Goal: Task Accomplishment & Management: Use online tool/utility

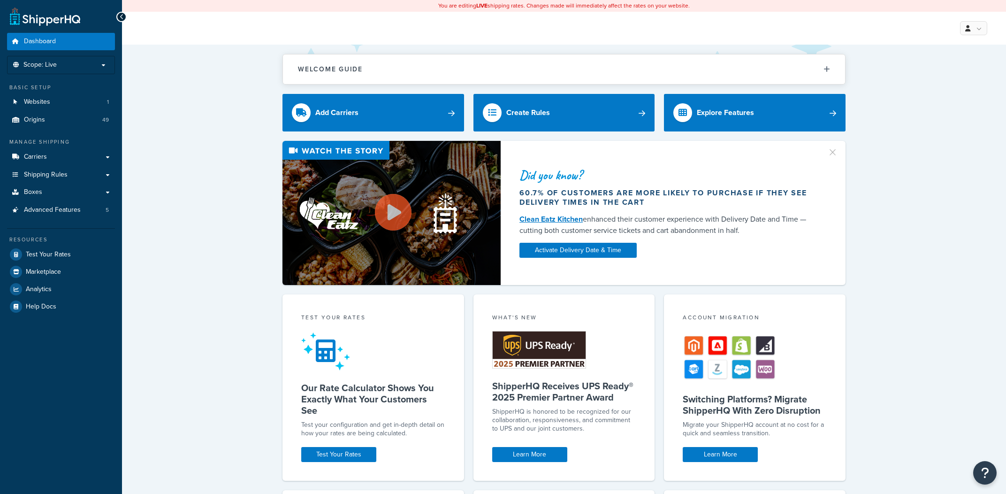
scroll to position [3, 0]
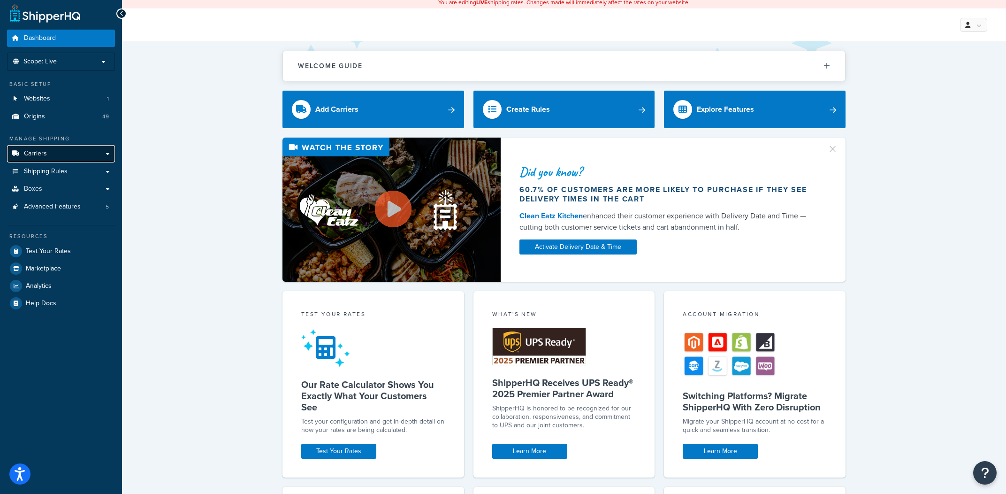
click at [66, 157] on link "Carriers" at bounding box center [61, 153] width 108 height 17
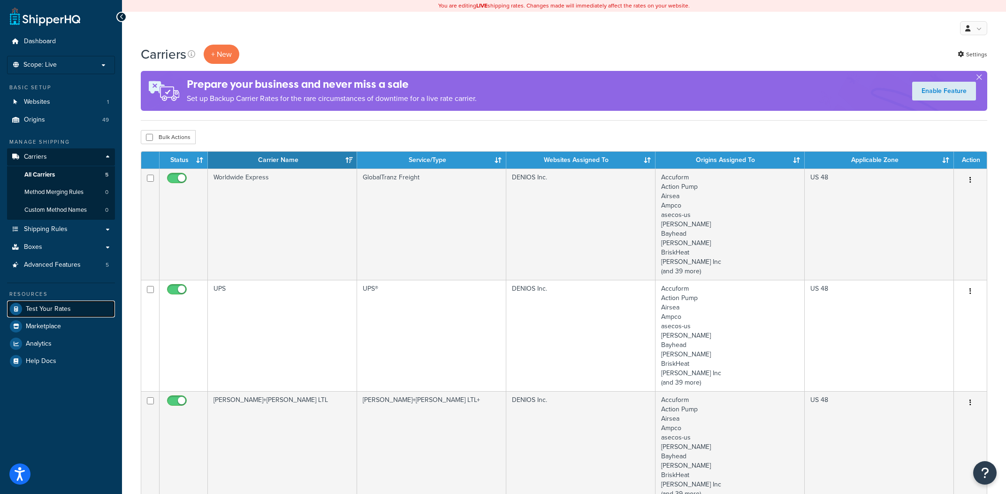
click at [52, 305] on span "Test Your Rates" at bounding box center [48, 309] width 45 height 8
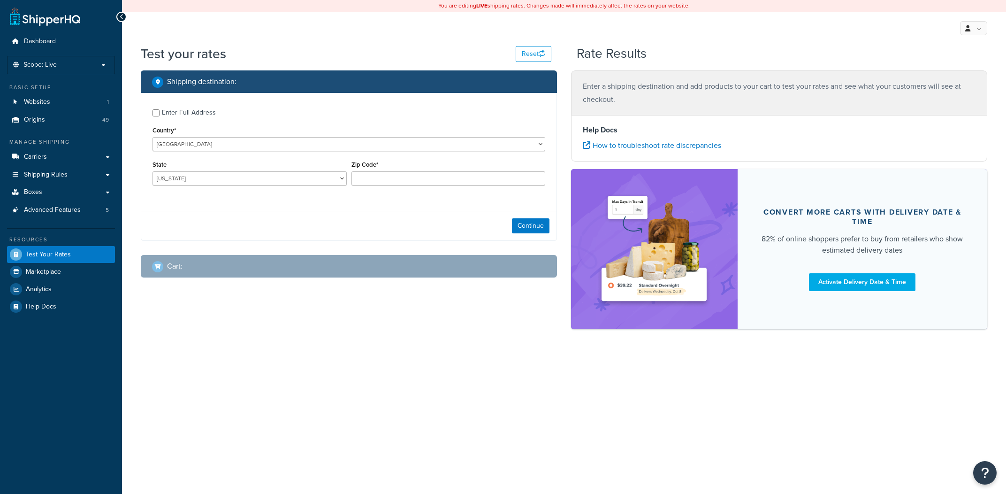
click at [389, 187] on div "Zip Code*" at bounding box center [448, 175] width 199 height 34
click at [398, 178] on input "Zip Code*" at bounding box center [448, 178] width 194 height 14
type input "35011"
click at [226, 110] on label "Enter Full Address" at bounding box center [353, 111] width 383 height 15
click at [160, 110] on input "Enter Full Address" at bounding box center [155, 112] width 7 height 7
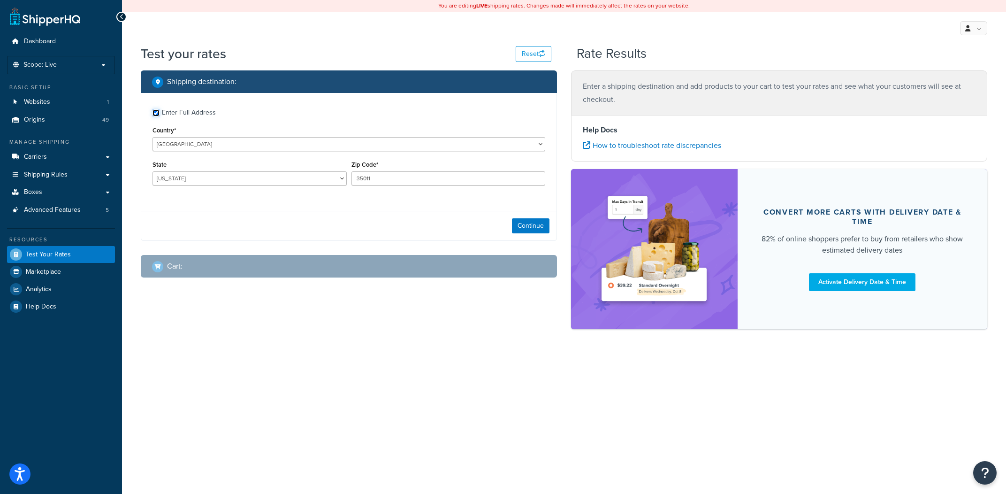
checkbox input "true"
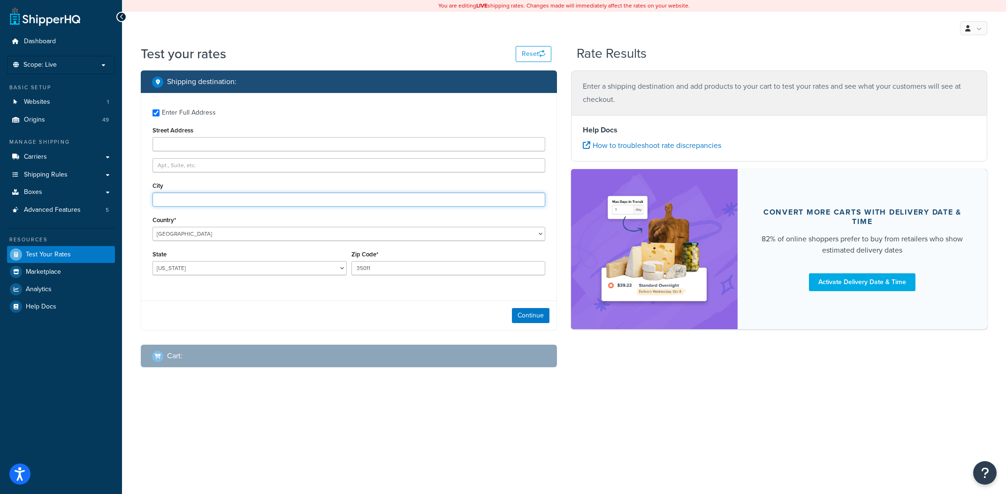
click at [213, 198] on input "City" at bounding box center [348, 199] width 393 height 14
type input "Alexander City"
click at [526, 315] on button "Continue" at bounding box center [531, 315] width 38 height 15
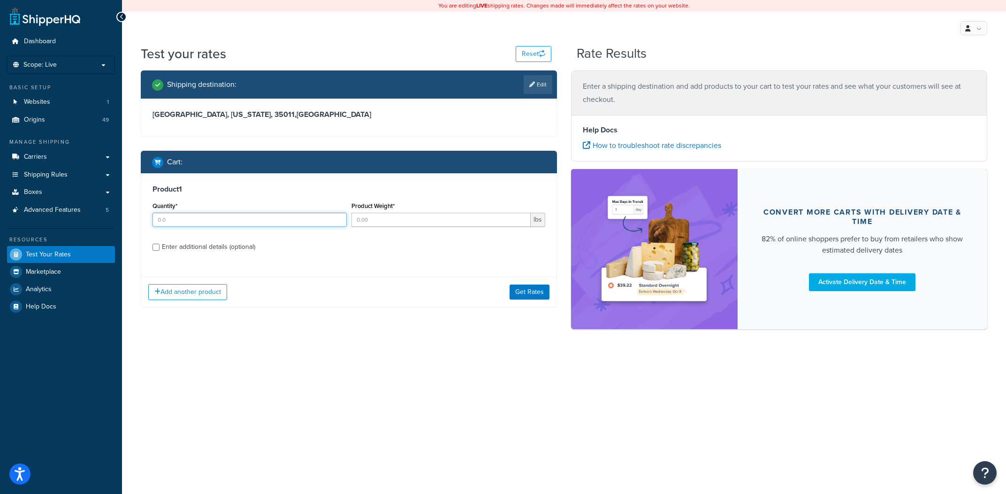
click at [283, 217] on input "Quantity*" at bounding box center [249, 220] width 194 height 14
type input "1"
type input "1540"
drag, startPoint x: 255, startPoint y: 257, endPoint x: 257, endPoint y: 234, distance: 22.6
click at [255, 249] on div "Product 1 Quantity* 1 Product Weight* 1540 lbs Enter additional details (option…" at bounding box center [348, 221] width 415 height 96
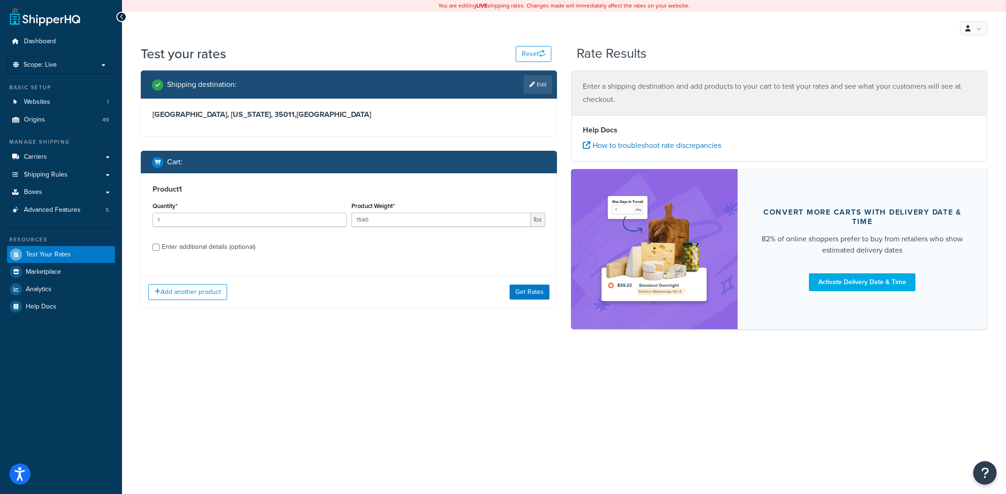
click at [257, 234] on div "Quantity* 1 Product Weight* 1540 lbs" at bounding box center [348, 216] width 397 height 34
click at [255, 244] on div "Enter additional details (optional)" at bounding box center [208, 246] width 93 height 13
click at [160, 244] on input "Enter additional details (optional)" at bounding box center [155, 247] width 7 height 7
checkbox input "true"
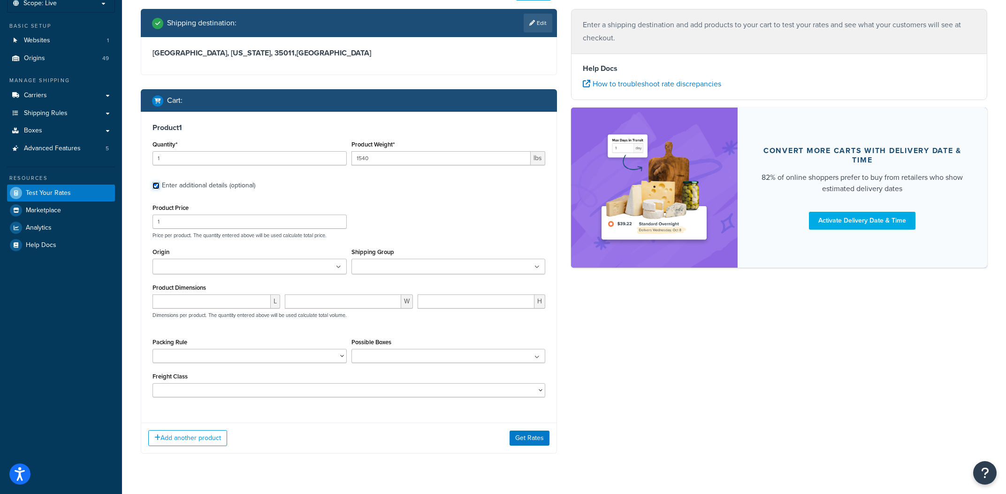
scroll to position [84, 0]
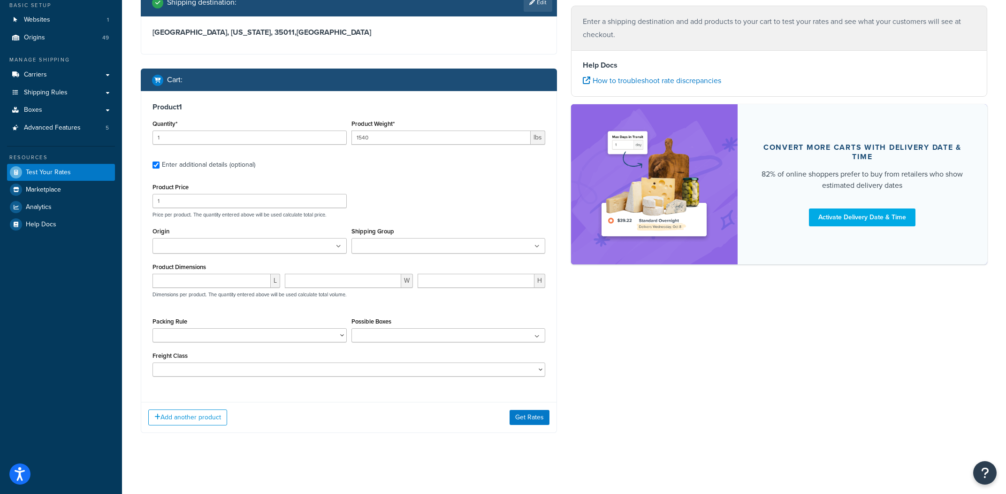
click at [224, 247] on input "Origin" at bounding box center [196, 246] width 83 height 10
type input "d"
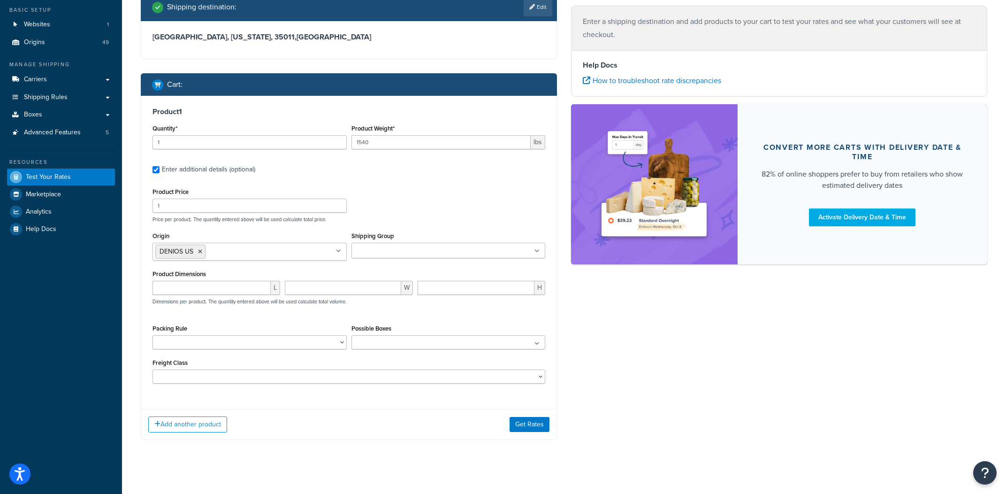
click at [587, 313] on div "Shipping destination : Edit Alexander City, Alabama, 35011 , United States Cart…" at bounding box center [564, 223] width 861 height 461
click at [382, 337] on ul at bounding box center [448, 342] width 194 height 14
click at [260, 335] on div "Packing Rule" at bounding box center [249, 335] width 194 height 27
click at [419, 250] on input "Shipping Group" at bounding box center [395, 251] width 83 height 10
drag, startPoint x: 538, startPoint y: 414, endPoint x: 536, endPoint y: 419, distance: 4.8
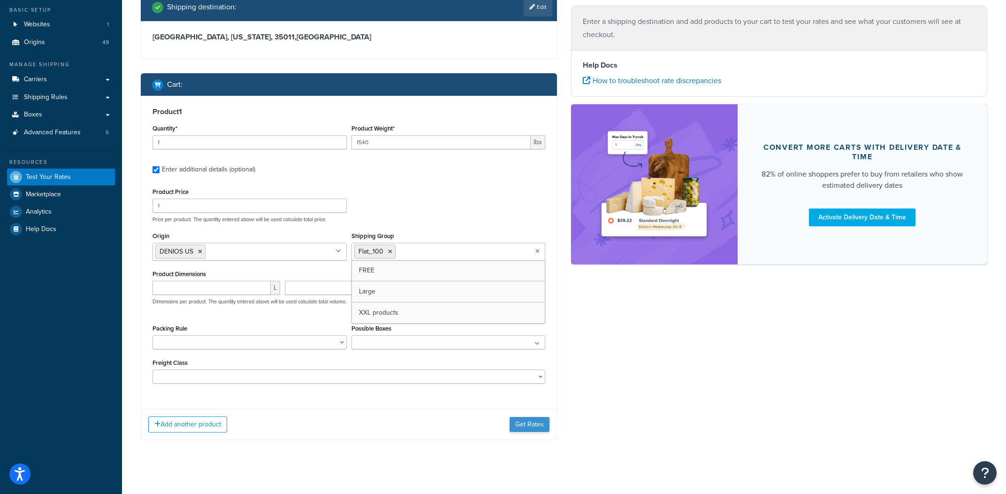
click at [536, 418] on div "Add another product Get Rates" at bounding box center [348, 424] width 415 height 30
click at [534, 421] on button "Get Rates" at bounding box center [530, 424] width 40 height 15
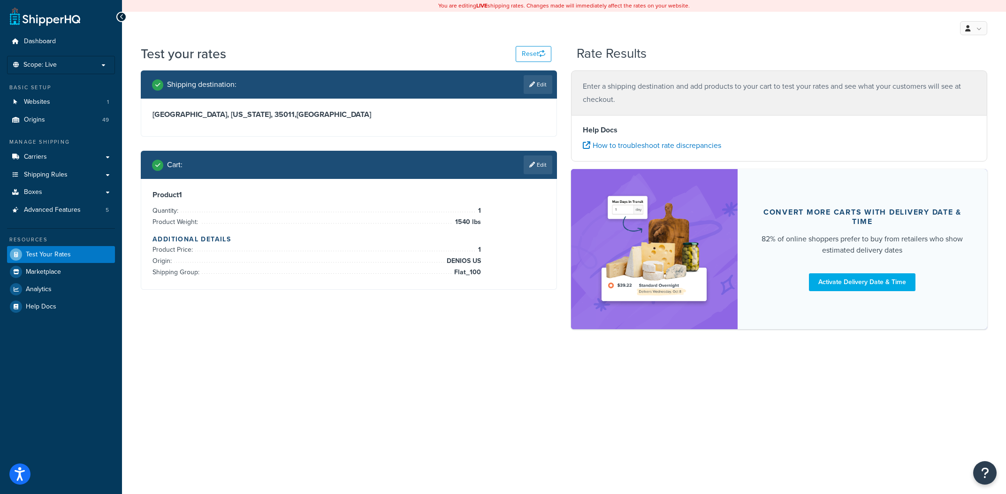
scroll to position [0, 0]
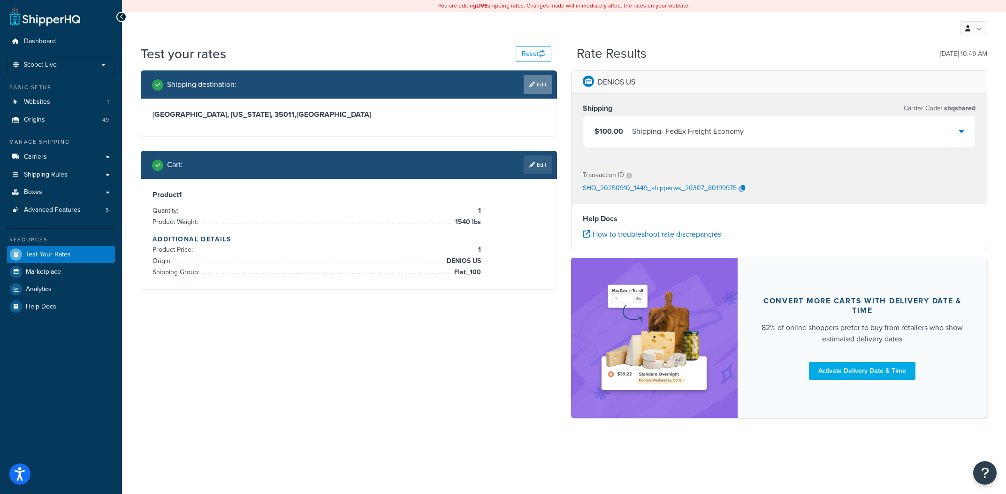
click at [545, 89] on link "Edit" at bounding box center [538, 84] width 29 height 19
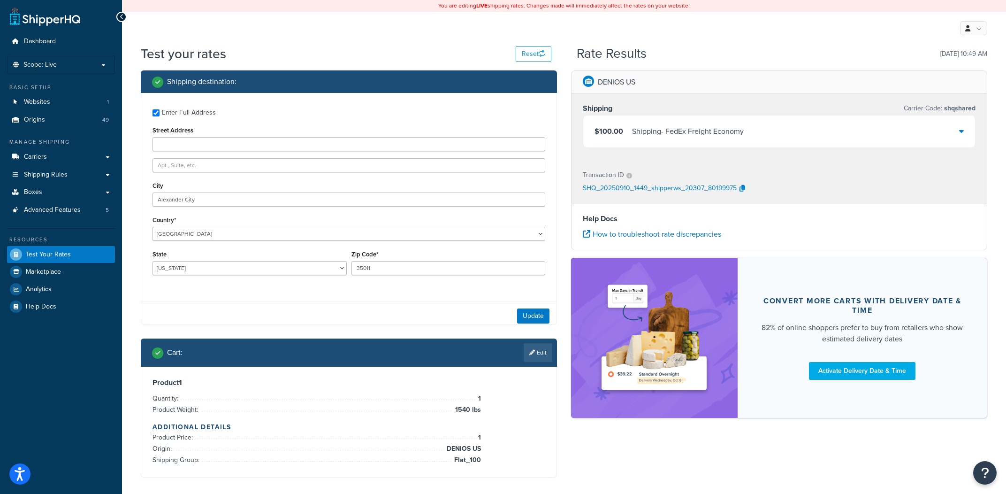
click at [699, 130] on div "Shipping - FedEx Freight Economy" at bounding box center [688, 131] width 112 height 13
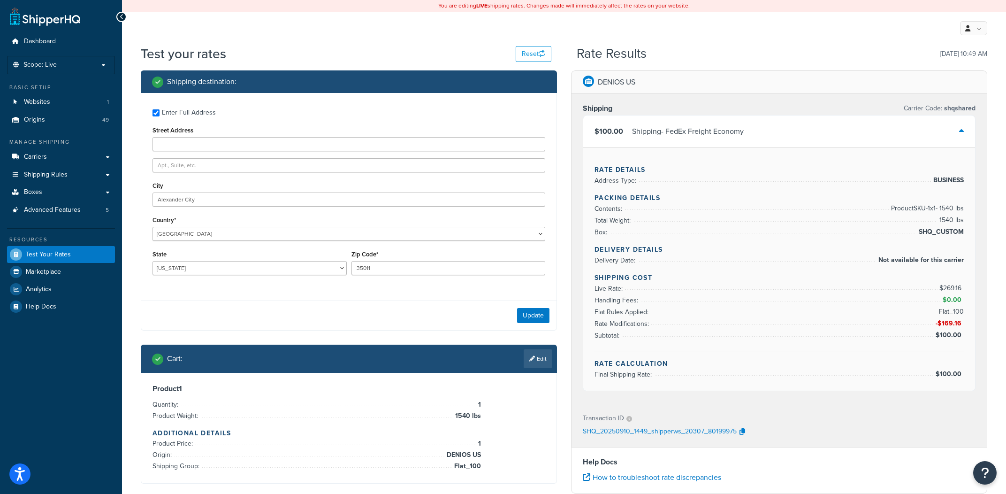
click at [699, 130] on div "Shipping - FedEx Freight Economy" at bounding box center [688, 131] width 112 height 13
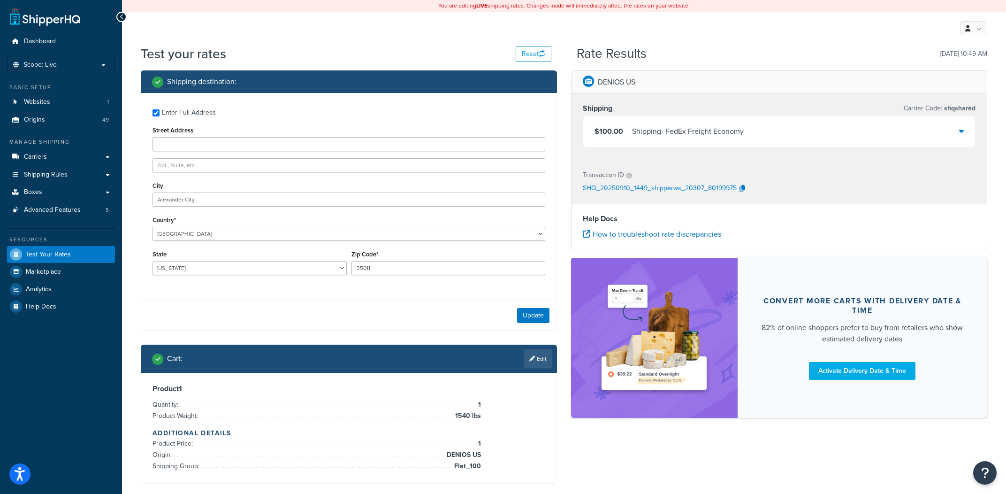
click at [213, 135] on div "Street Address" at bounding box center [348, 137] width 393 height 27
click at [210, 143] on input "Street Address" at bounding box center [348, 144] width 393 height 14
type input "1 Infinite Loop"
type input "Cupertino"
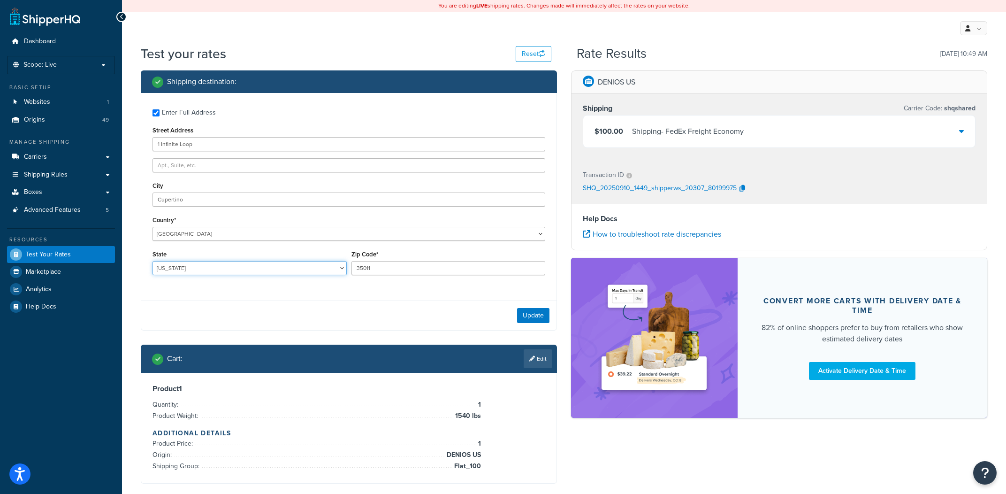
select select "CA"
type input "95014"
click at [529, 323] on button "Update" at bounding box center [533, 315] width 32 height 15
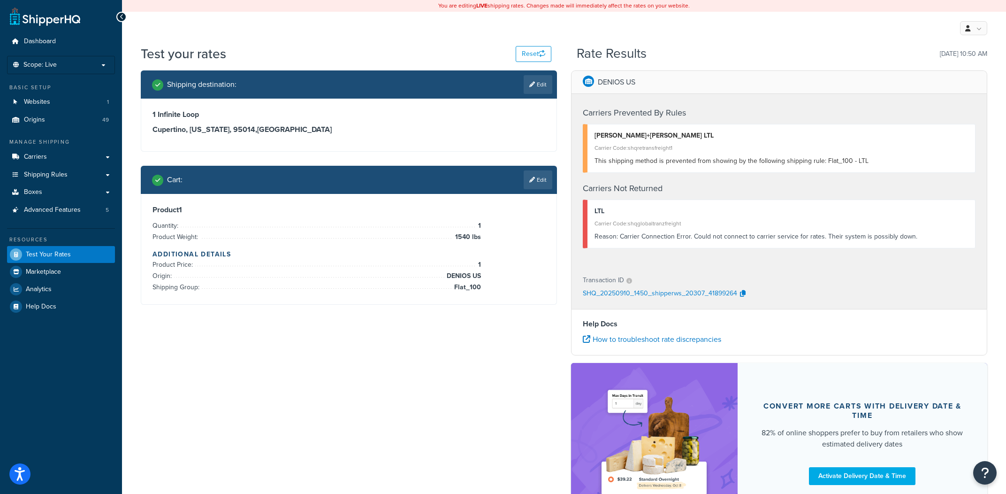
drag, startPoint x: 342, startPoint y: 108, endPoint x: 562, endPoint y: 104, distance: 220.1
click at [343, 108] on div "1 Infinite Loop Cupertino, California, 95014 , United States" at bounding box center [348, 125] width 415 height 53
drag, startPoint x: 556, startPoint y: 90, endPoint x: 547, endPoint y: 88, distance: 8.6
click at [554, 89] on div "Shipping destination : Edit" at bounding box center [349, 84] width 416 height 28
click at [547, 88] on link "Edit" at bounding box center [538, 84] width 29 height 19
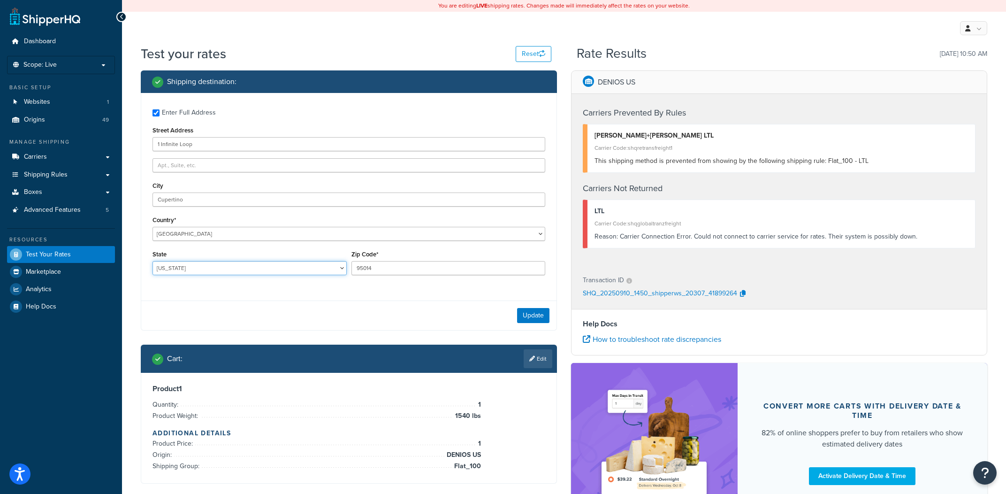
click at [152, 261] on select "Alabama Alaska American Samoa Arizona Arkansas Armed Forces Americas Armed Forc…" at bounding box center [249, 268] width 194 height 14
select select "NC"
type input "28209"
click at [205, 201] on input "Cupertino" at bounding box center [348, 199] width 393 height 14
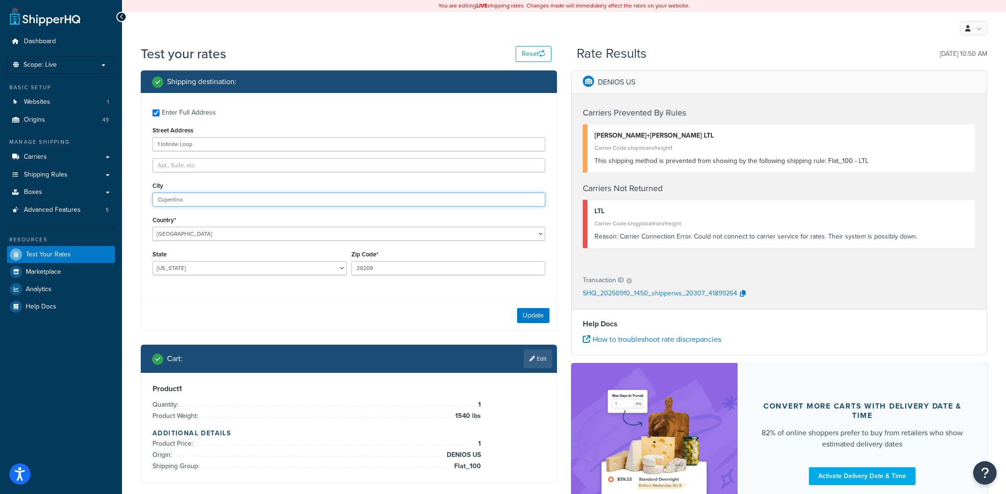
click at [205, 201] on input "Cupertino" at bounding box center [348, 199] width 393 height 14
type input "Charlotte"
click at [539, 310] on button "Update" at bounding box center [533, 315] width 32 height 15
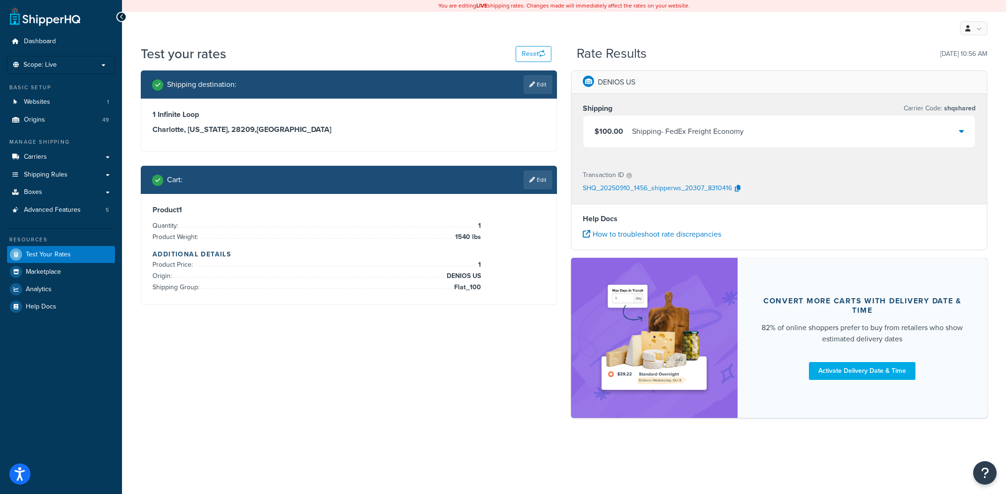
click at [821, 187] on div "SHQ_20250910_1456_shipperws_20307_8310416" at bounding box center [779, 189] width 393 height 14
click at [870, 130] on div "$100.00 Shipping - FedEx Freight Economy" at bounding box center [779, 131] width 392 height 32
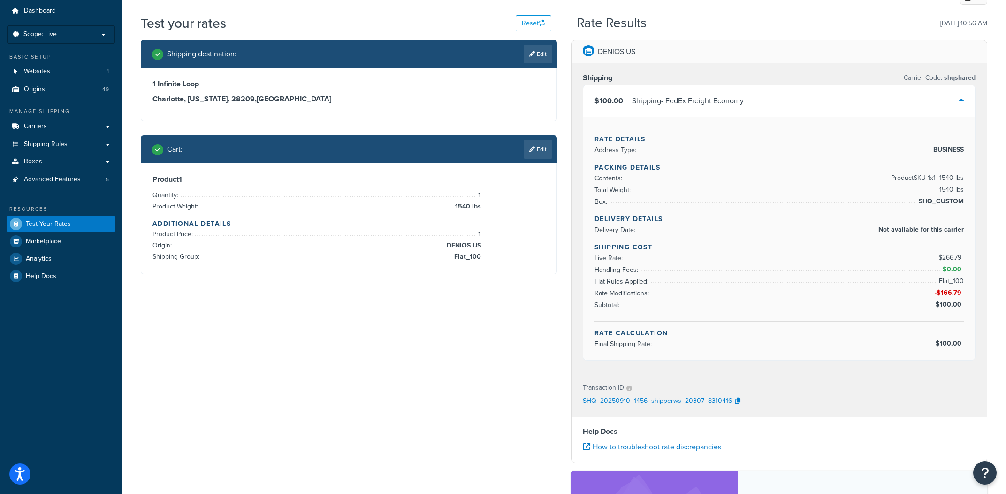
scroll to position [43, 0]
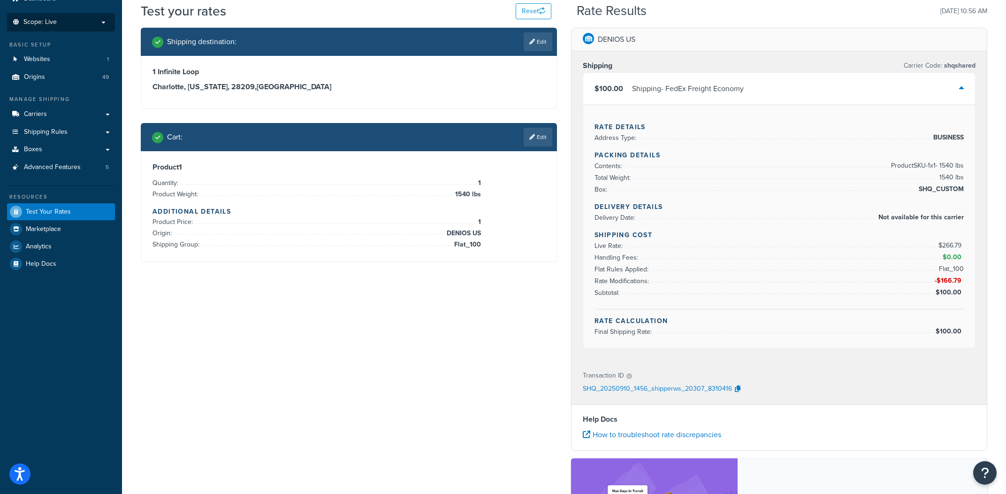
click at [63, 29] on li "Scope: Live" at bounding box center [61, 22] width 108 height 18
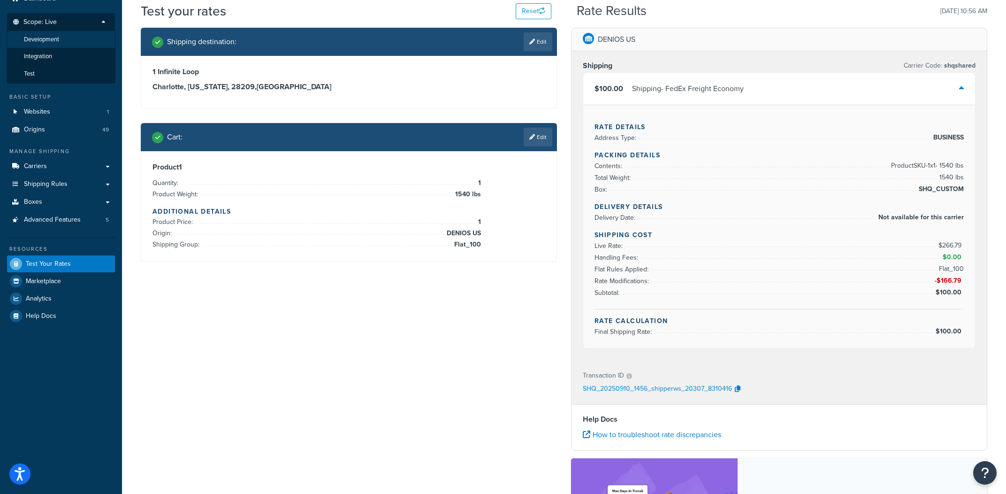
click at [62, 39] on li "Development" at bounding box center [61, 39] width 109 height 17
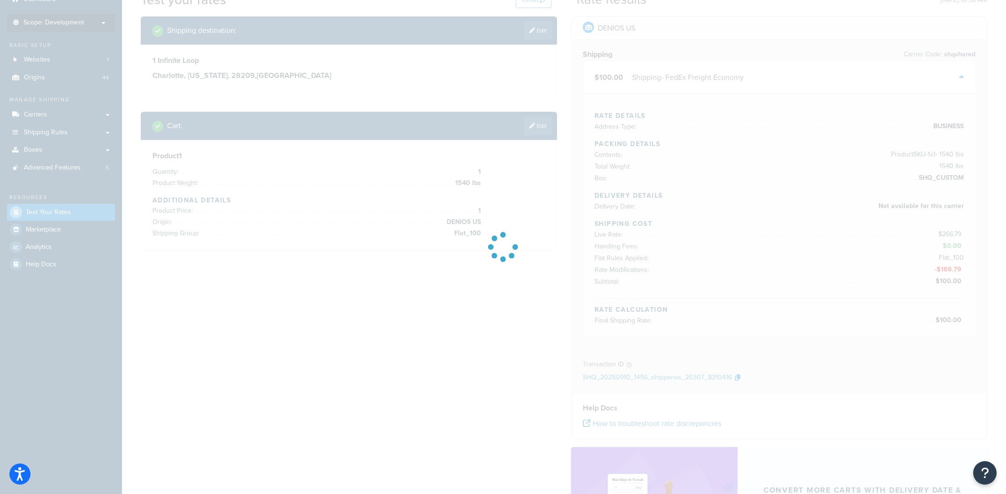
scroll to position [0, 0]
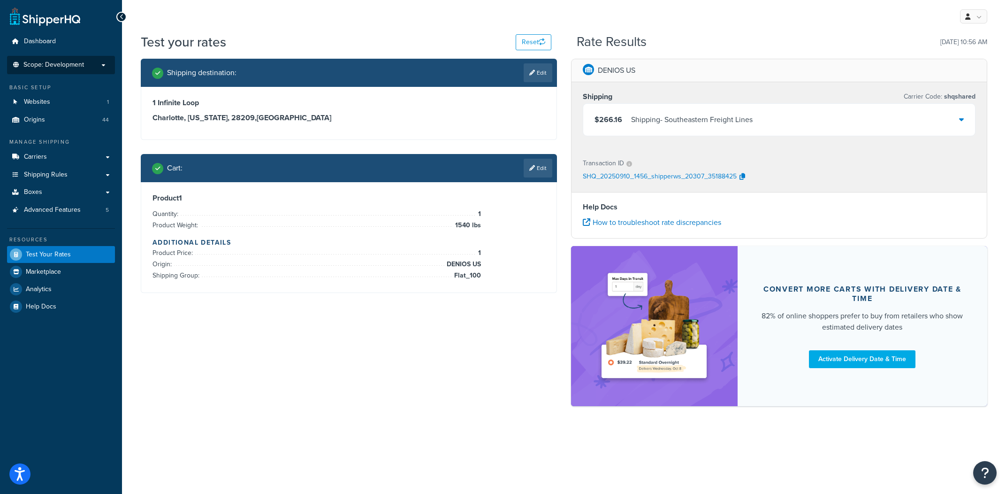
click at [812, 129] on div "$266.16 Shipping - Southeastern Freight Lines" at bounding box center [779, 120] width 392 height 32
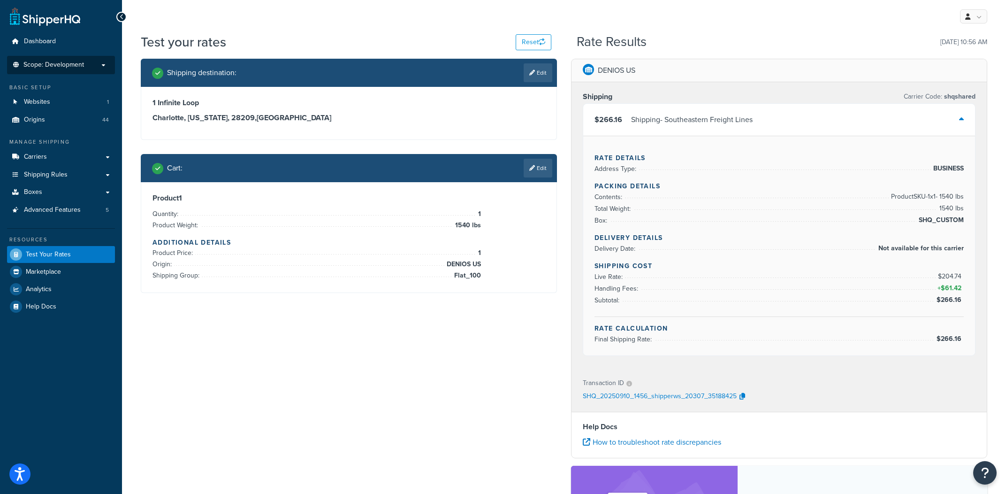
click at [703, 124] on div "Shipping - Southeastern Freight Lines" at bounding box center [692, 119] width 122 height 13
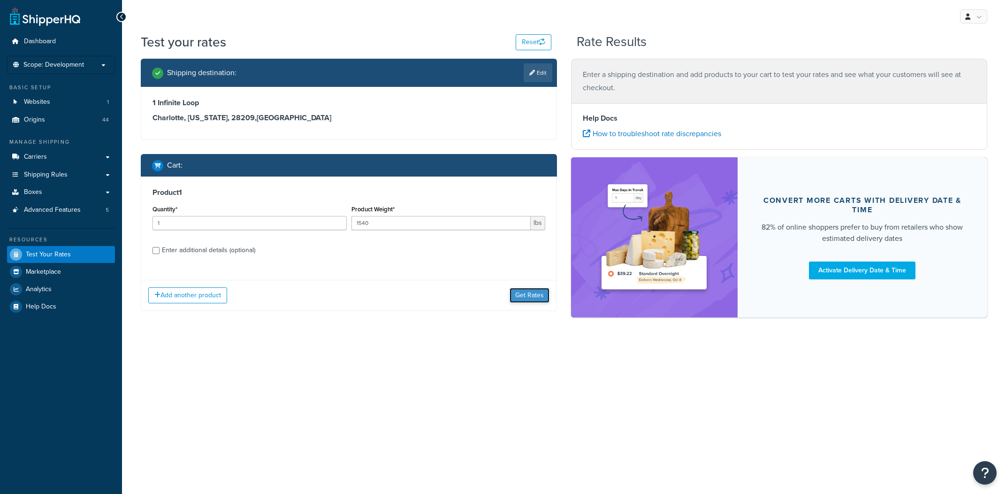
click at [542, 301] on button "Get Rates" at bounding box center [530, 295] width 40 height 15
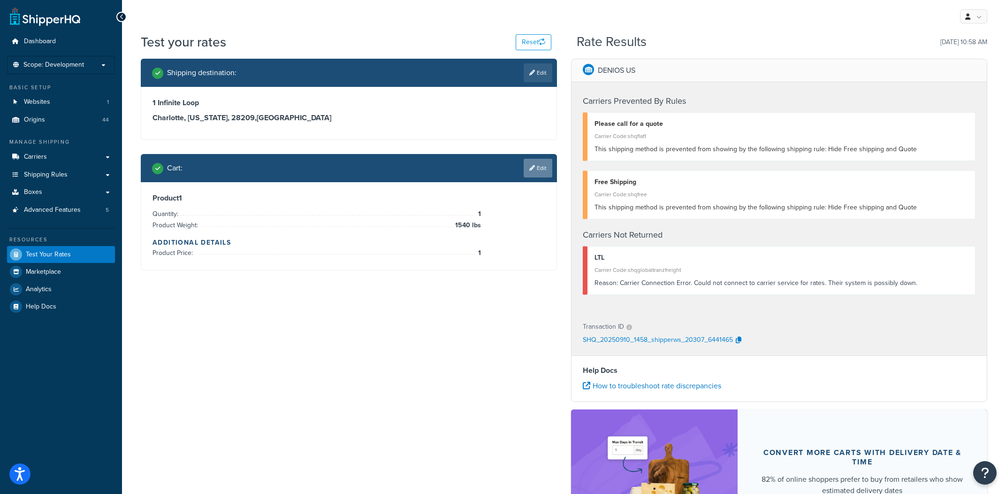
click at [536, 174] on link "Edit" at bounding box center [538, 168] width 29 height 19
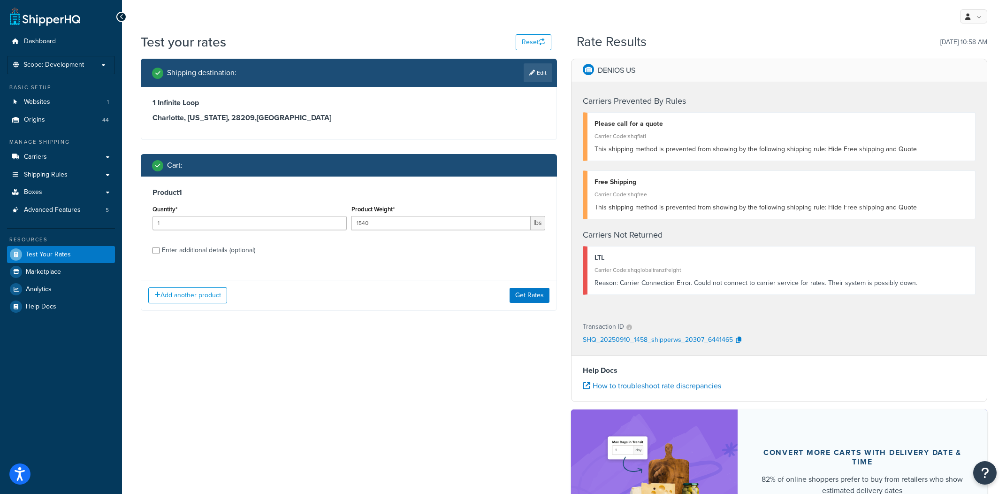
click at [245, 257] on div "Enter additional details (optional)" at bounding box center [208, 250] width 93 height 13
click at [160, 254] on input "Enter additional details (optional)" at bounding box center [155, 250] width 7 height 7
checkbox input "true"
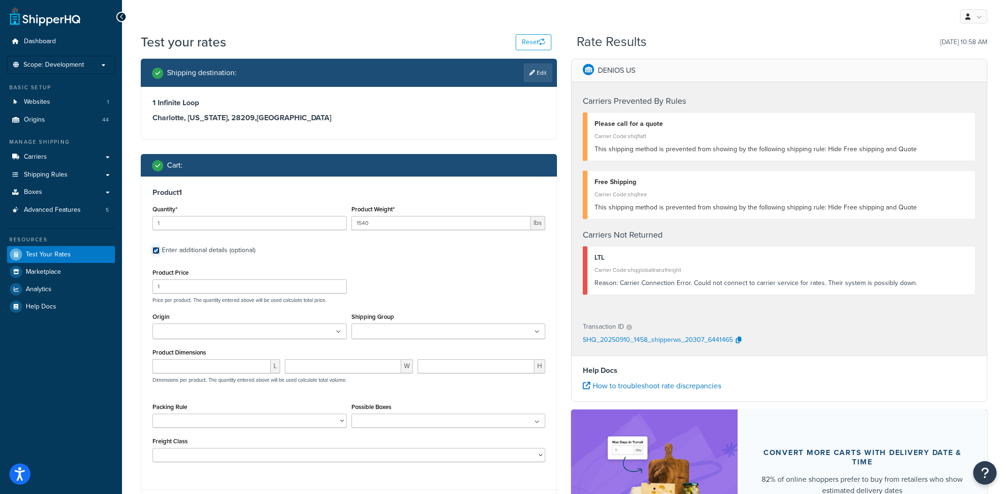
scroll to position [37, 0]
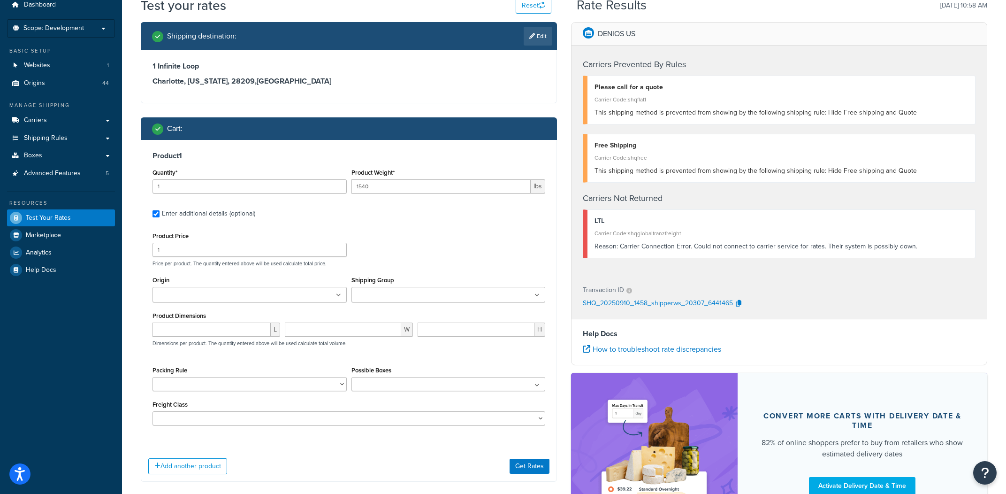
click at [225, 313] on div "Product Dimensions L W H Dimensions per product. The quantity entered above wil…" at bounding box center [348, 332] width 393 height 47
click at [203, 333] on input "number" at bounding box center [211, 329] width 118 height 14
type input "6"
type input "13"
type input "10"
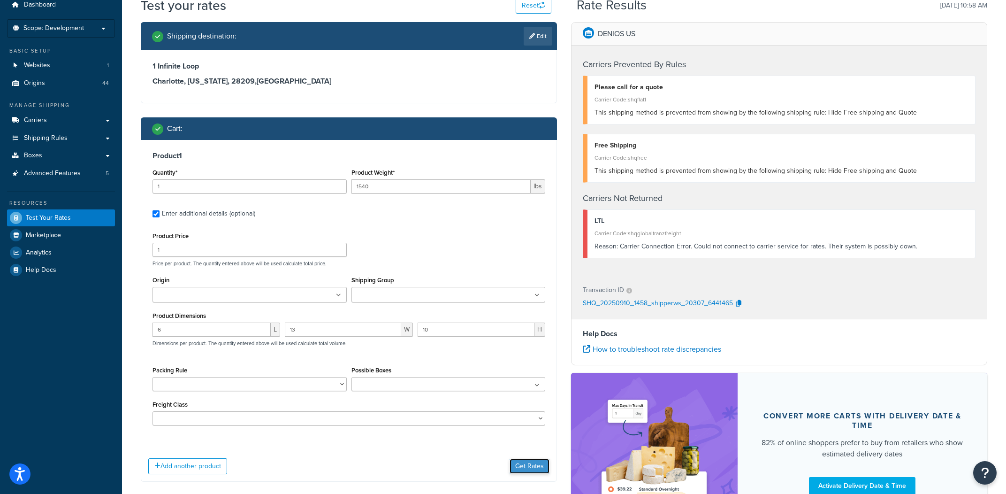
click at [529, 464] on button "Get Rates" at bounding box center [530, 465] width 40 height 15
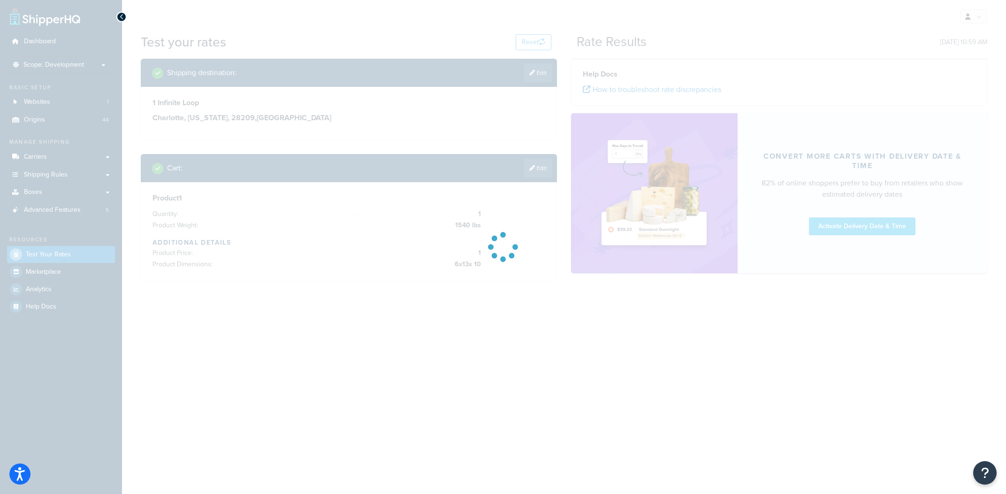
scroll to position [0, 0]
click at [549, 176] on div at bounding box center [503, 247] width 1006 height 494
click at [539, 175] on div at bounding box center [503, 247] width 1006 height 494
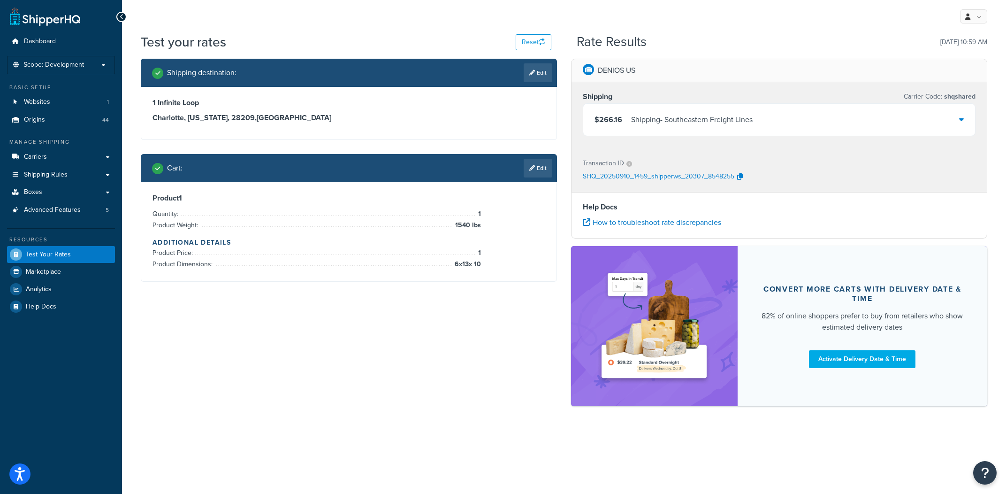
click at [539, 175] on link "Edit" at bounding box center [538, 168] width 29 height 19
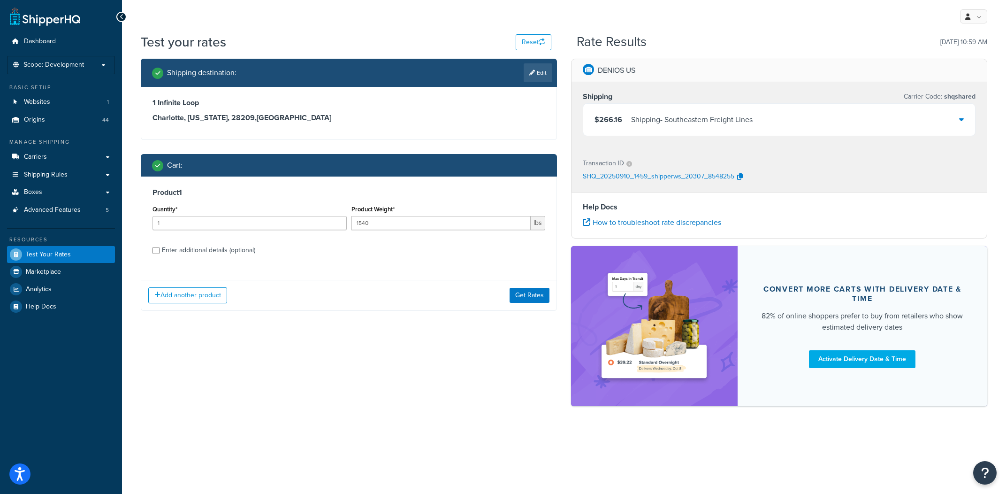
click at [248, 252] on div "Enter additional details (optional)" at bounding box center [208, 250] width 93 height 13
click at [160, 252] on input "Enter additional details (optional)" at bounding box center [155, 250] width 7 height 7
checkbox input "true"
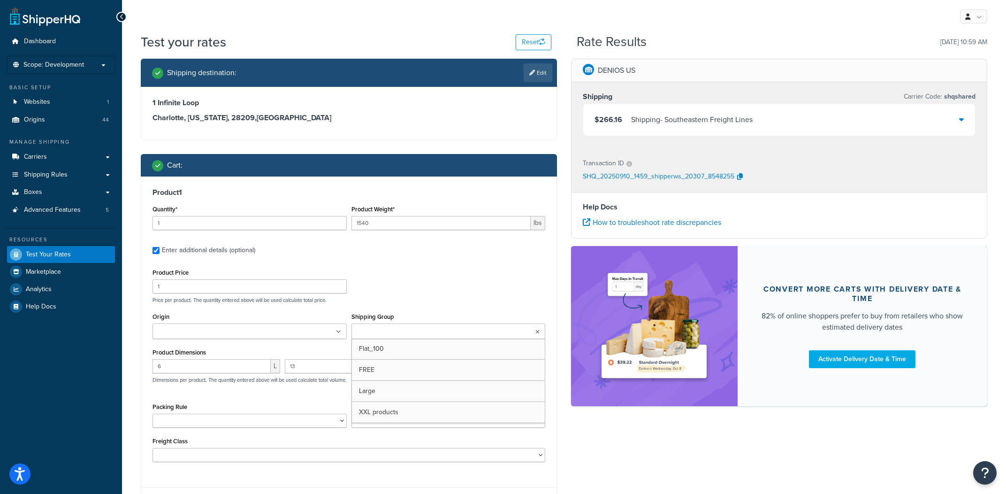
click at [431, 333] on input "Shipping Group" at bounding box center [395, 332] width 83 height 10
click at [459, 309] on div "Product Price 1 Price per product. The quantity entered above will be used calc…" at bounding box center [348, 369] width 393 height 206
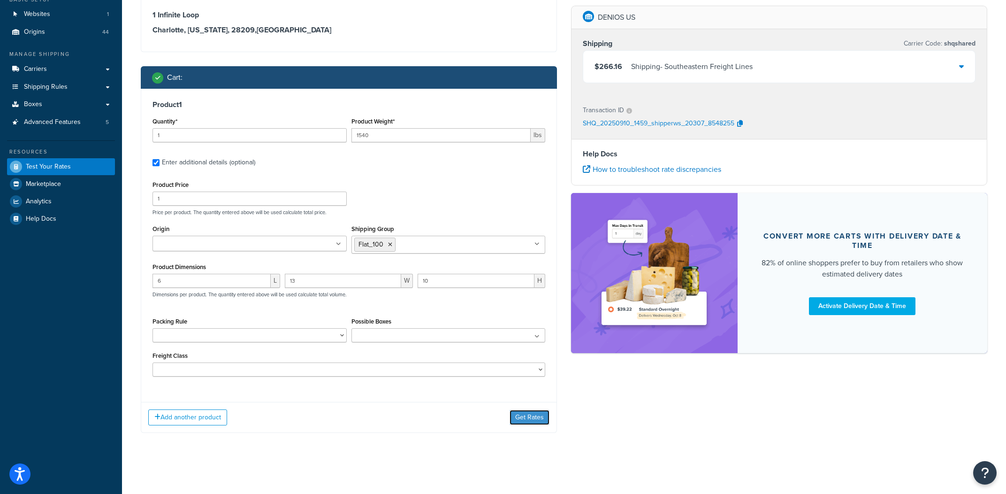
click at [536, 417] on button "Get Rates" at bounding box center [530, 417] width 40 height 15
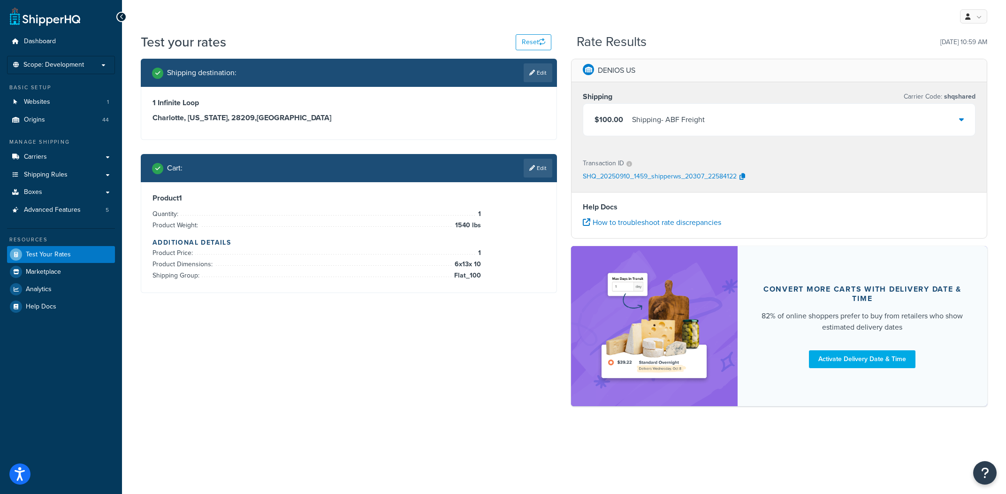
click at [758, 125] on div "$100.00 Shipping - ABF Freight" at bounding box center [779, 120] width 392 height 32
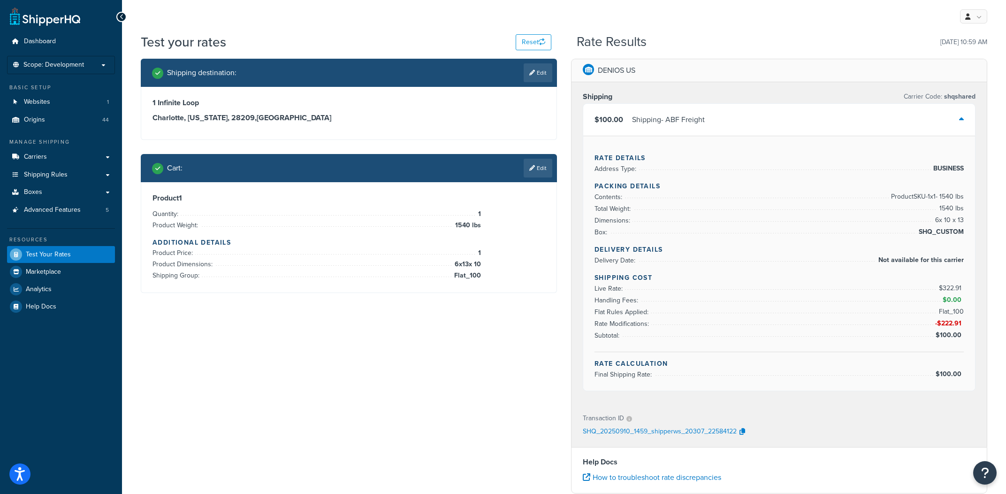
click at [704, 186] on h4 "Packing Details" at bounding box center [778, 186] width 369 height 10
click at [725, 122] on div "$100.00 Shipping - ABF Freight" at bounding box center [779, 120] width 392 height 32
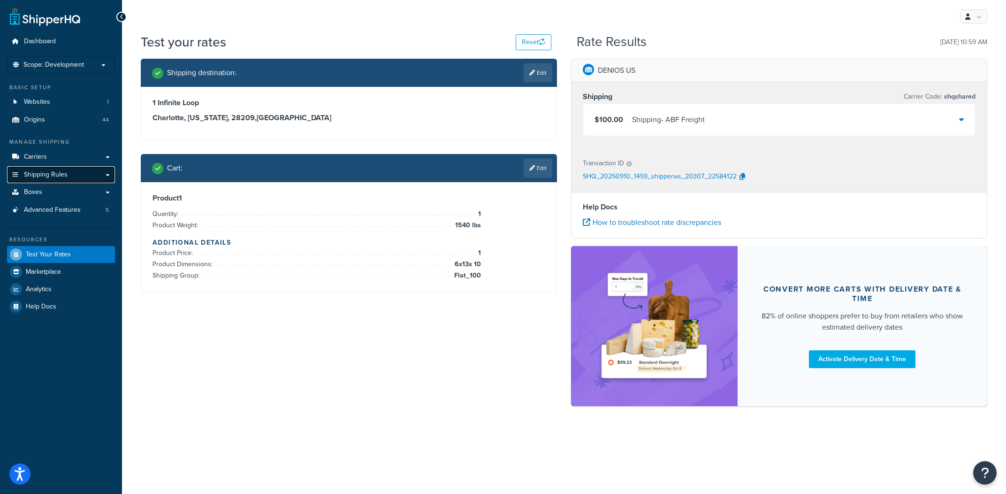
click at [58, 175] on span "Shipping Rules" at bounding box center [46, 175] width 44 height 8
click at [790, 152] on div "Transaction ID SHQ_20250910_1459_shipperws_20307_22584122" at bounding box center [779, 170] width 415 height 43
click at [768, 107] on div "$100.00 Shipping - ABF Freight" at bounding box center [779, 120] width 392 height 32
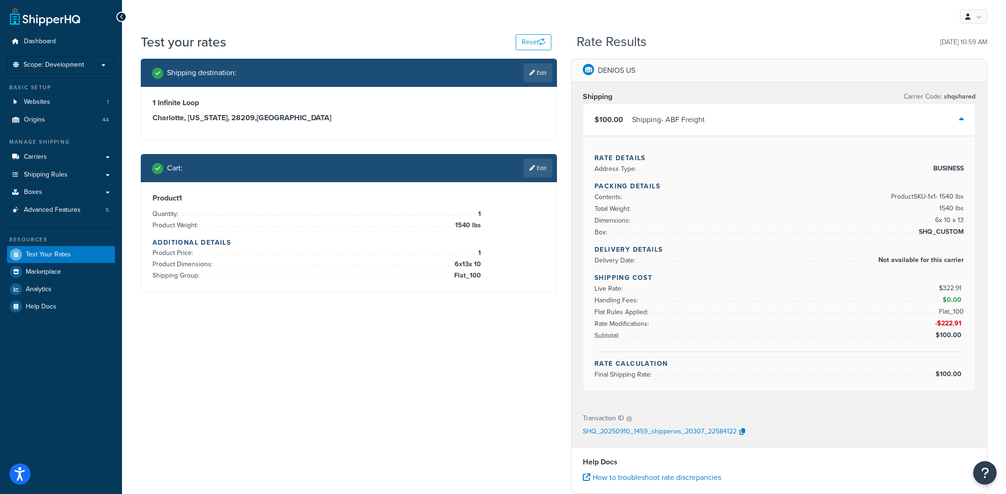
click at [866, 126] on div "$100.00 Shipping - ABF Freight" at bounding box center [779, 120] width 392 height 32
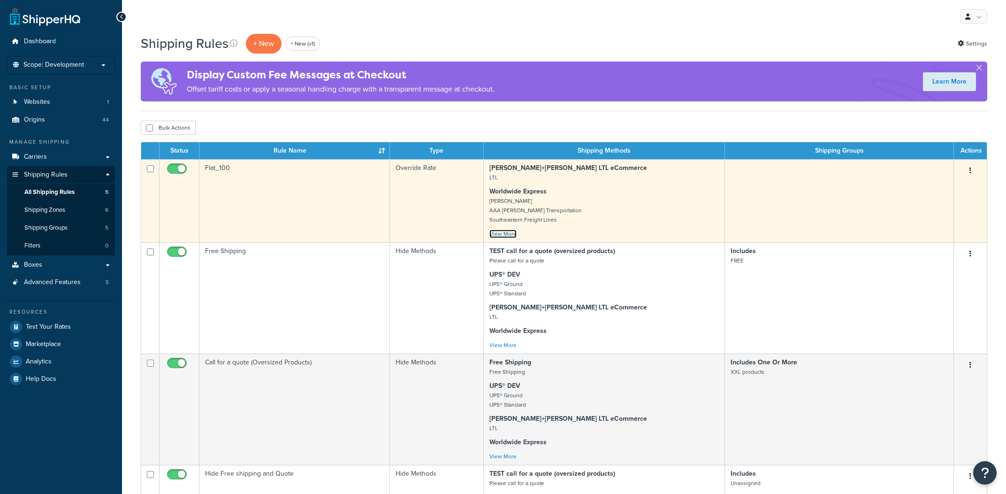
click at [504, 234] on link "View More" at bounding box center [502, 233] width 27 height 8
